Goal: Entertainment & Leisure: Consume media (video, audio)

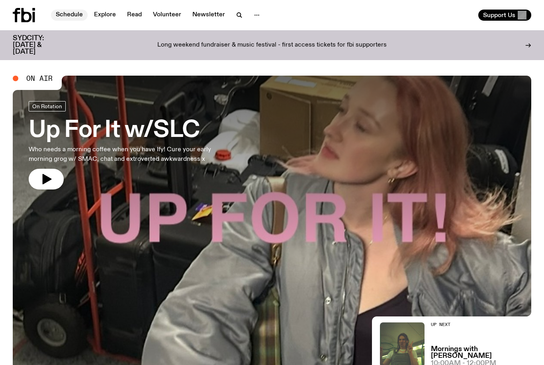
click at [80, 18] on link "Schedule" at bounding box center [69, 15] width 37 height 11
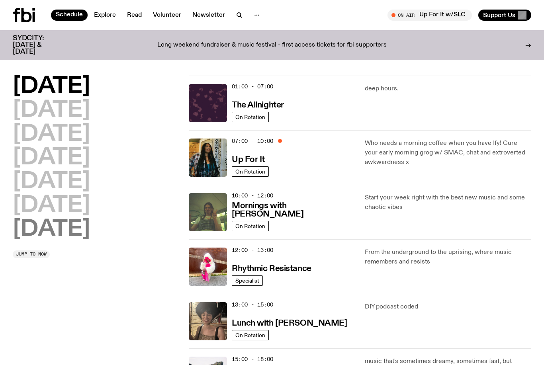
click at [83, 225] on h2 "[DATE]" at bounding box center [51, 230] width 77 height 22
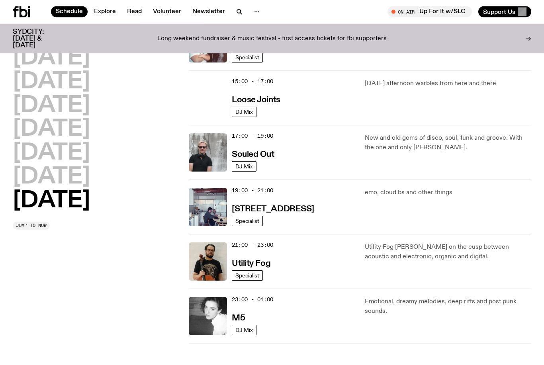
scroll to position [434, 0]
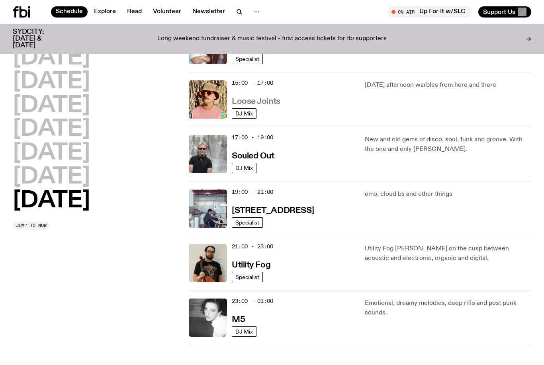
click at [263, 102] on h3 "Loose Joints" at bounding box center [256, 102] width 49 height 8
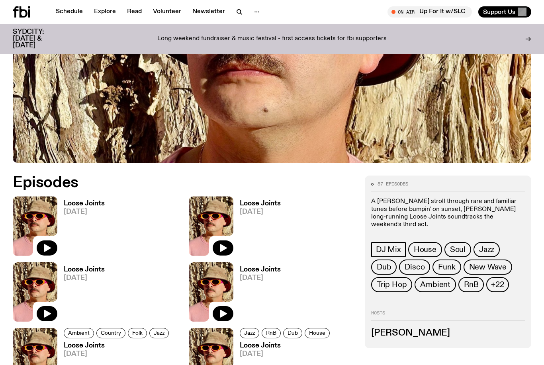
scroll to position [211, 0]
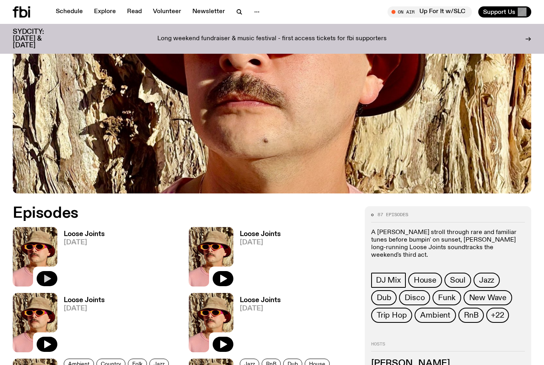
click at [47, 285] on button "button" at bounding box center [47, 278] width 21 height 15
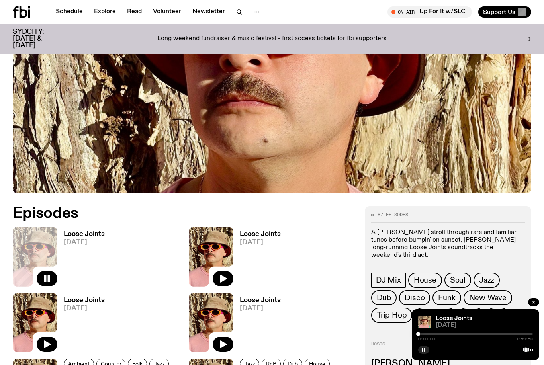
click at [511, 326] on span "[DATE]" at bounding box center [484, 326] width 97 height 6
drag, startPoint x: 418, startPoint y: 335, endPoint x: 430, endPoint y: 335, distance: 11.6
click at [430, 335] on div at bounding box center [430, 334] width 4 height 4
drag, startPoint x: 430, startPoint y: 335, endPoint x: 459, endPoint y: 335, distance: 29.5
click at [452, 335] on div at bounding box center [450, 334] width 4 height 4
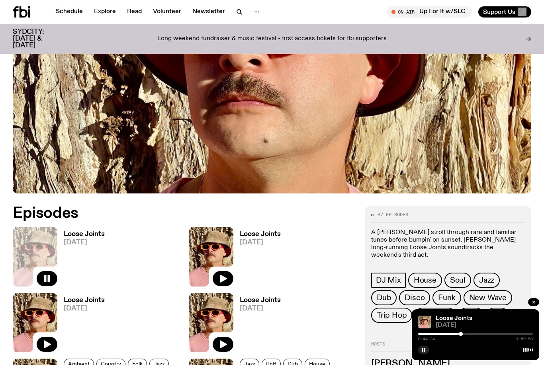
click at [461, 334] on div at bounding box center [461, 334] width 4 height 4
click at [463, 334] on div at bounding box center [463, 334] width 4 height 4
drag, startPoint x: 464, startPoint y: 334, endPoint x: 471, endPoint y: 333, distance: 7.7
click at [471, 333] on div at bounding box center [471, 334] width 4 height 4
click at [466, 333] on div "0:55:25 1:59:58" at bounding box center [475, 337] width 115 height 10
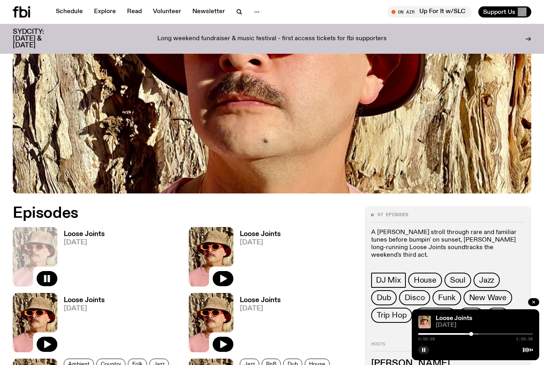
drag, startPoint x: 473, startPoint y: 336, endPoint x: 468, endPoint y: 336, distance: 4.8
click at [468, 336] on div "0:55:26 1:59:58" at bounding box center [475, 337] width 115 height 10
drag, startPoint x: 470, startPoint y: 333, endPoint x: 466, endPoint y: 333, distance: 4.8
click at [466, 333] on div at bounding box center [465, 334] width 4 height 4
click at [466, 333] on div at bounding box center [466, 334] width 4 height 4
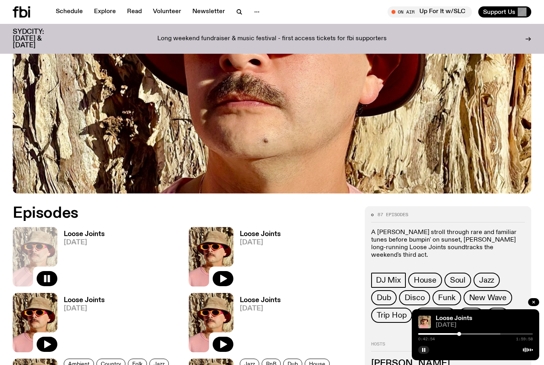
drag, startPoint x: 466, startPoint y: 333, endPoint x: 459, endPoint y: 334, distance: 6.4
click at [459, 334] on div at bounding box center [459, 334] width 4 height 4
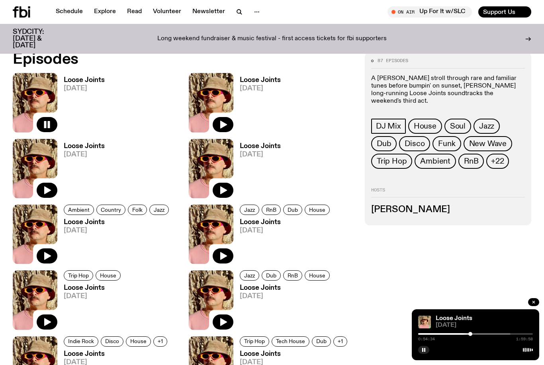
scroll to position [348, 0]
